Goal: Information Seeking & Learning: Learn about a topic

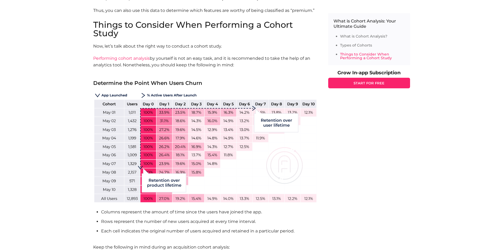
scroll to position [641, 0]
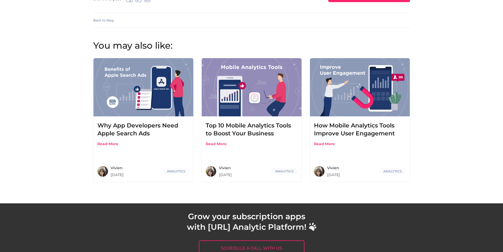
scroll to position [1451, 0]
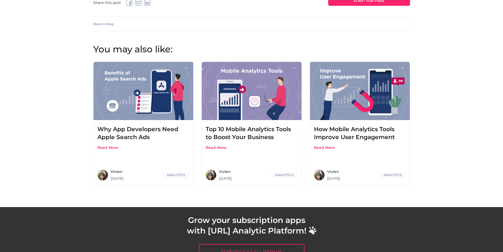
click at [238, 136] on div "Top 10 Mobile Analytics Tools to Boost Your Business" at bounding box center [252, 133] width 92 height 16
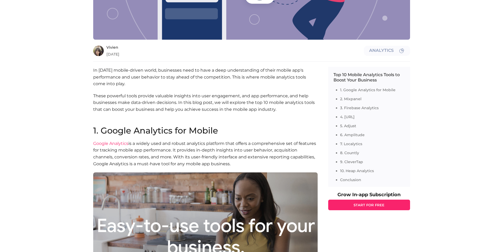
scroll to position [209, 0]
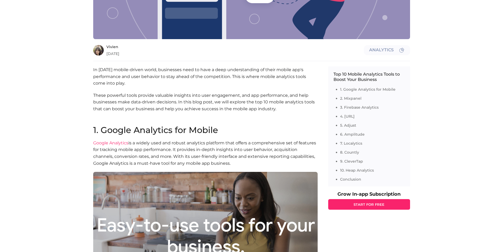
click at [243, 126] on h2 "1. Google Analytics for Mobile" at bounding box center [205, 130] width 224 height 8
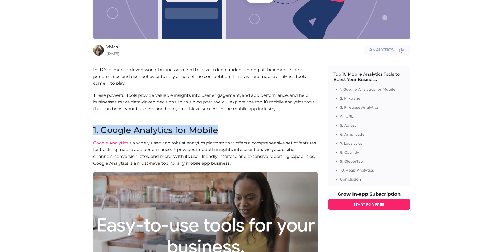
click at [243, 126] on h2 "1. Google Analytics for Mobile" at bounding box center [205, 130] width 224 height 8
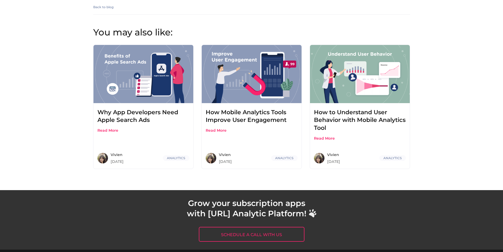
scroll to position [2261, 0]
click at [341, 122] on div "How to Understand User Behavior with Mobile Analytics Tool" at bounding box center [360, 121] width 92 height 24
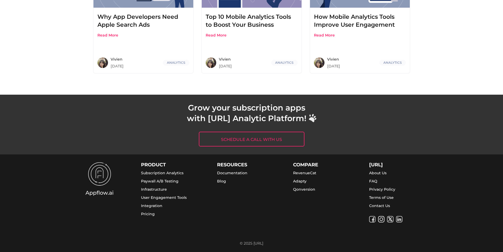
scroll to position [1307, 0]
click at [162, 180] on link "Paywall A/B Testing" at bounding box center [159, 181] width 37 height 5
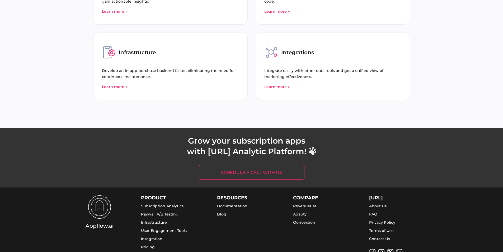
scroll to position [1584, 0]
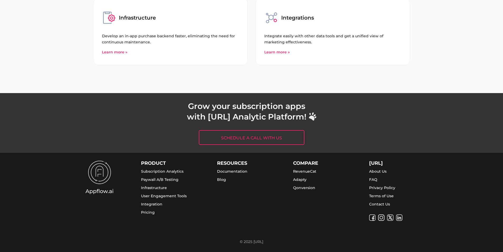
click at [183, 178] on div "PRODUCT Subscription Analytics Paywall A/B Testing Infrastructure User Engageme…" at bounding box center [167, 191] width 53 height 60
copy link "Paywall A/B Testing"
